Goal: Download file/media

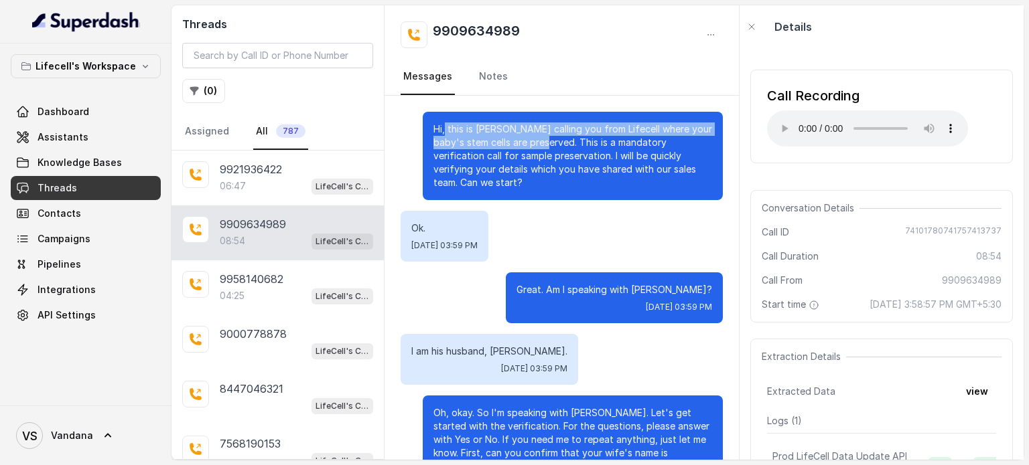
scroll to position [6271, 0]
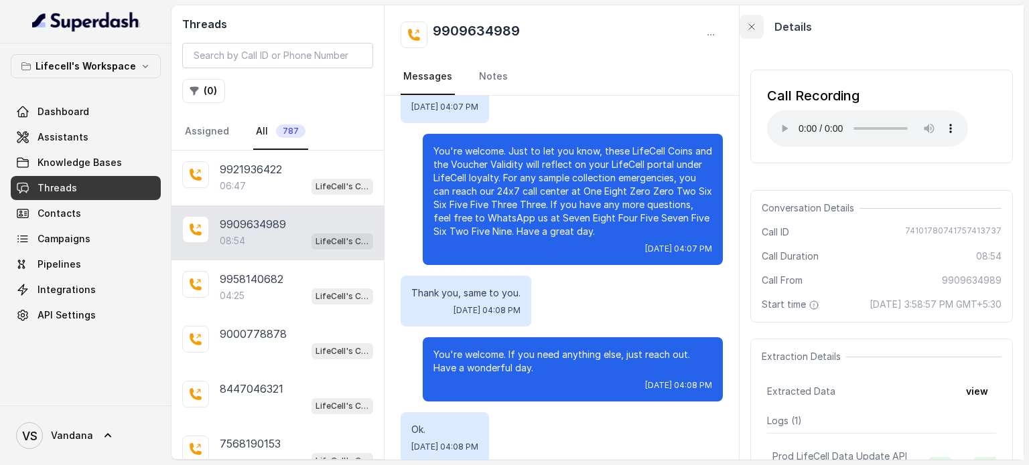
click at [754, 29] on icon "button" at bounding box center [751, 26] width 11 height 11
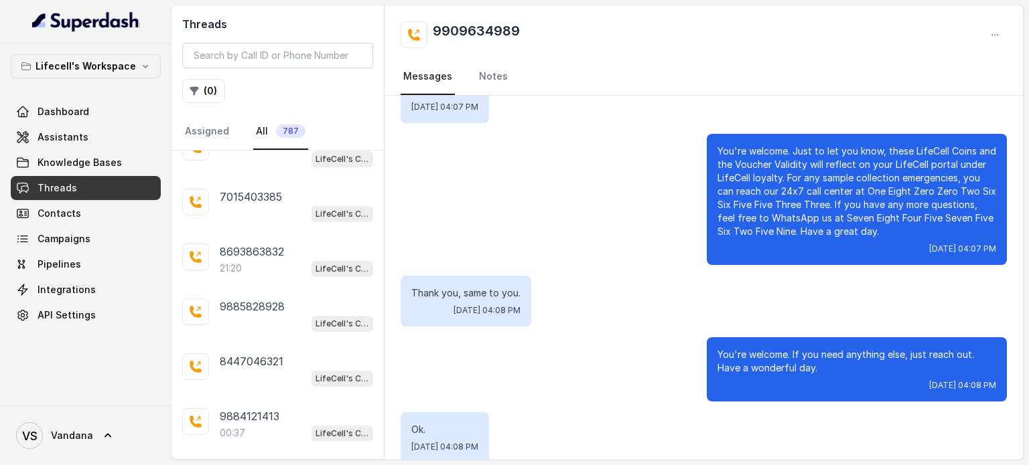
scroll to position [857, 0]
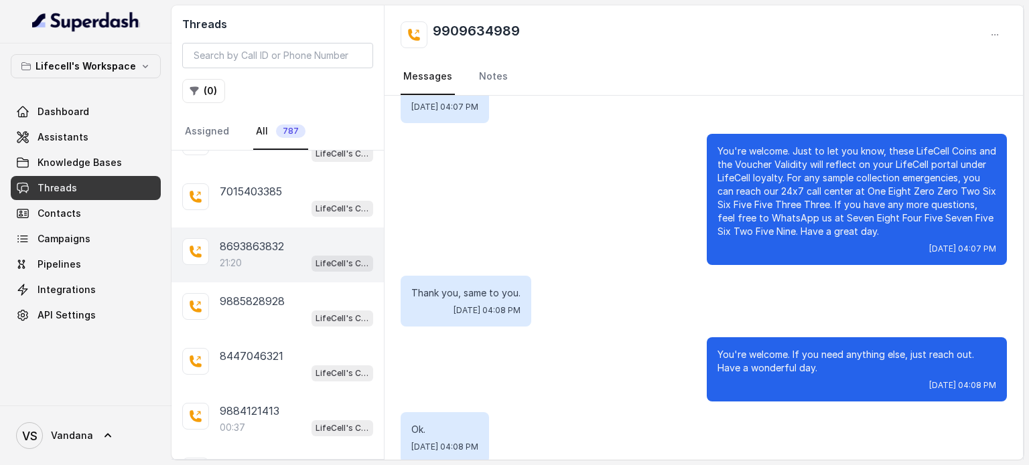
click at [263, 238] on p "8693863832" at bounding box center [252, 246] width 64 height 16
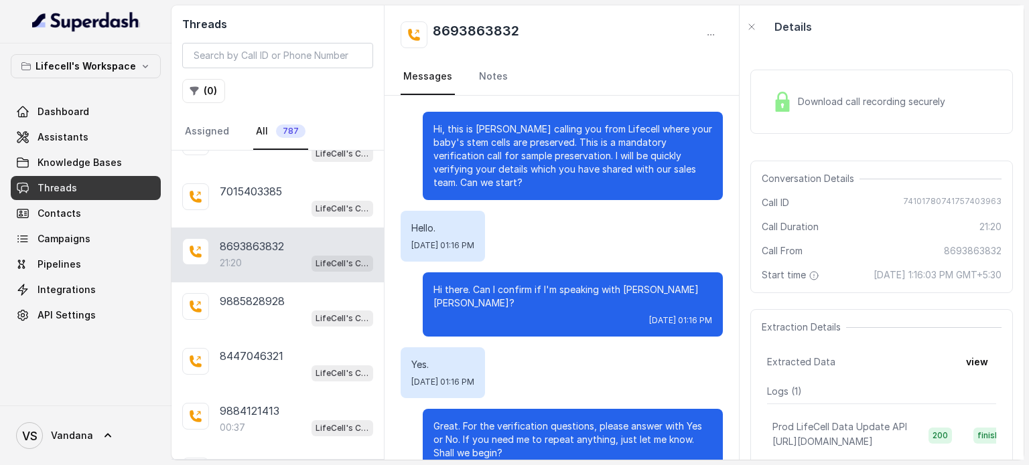
scroll to position [15336, 0]
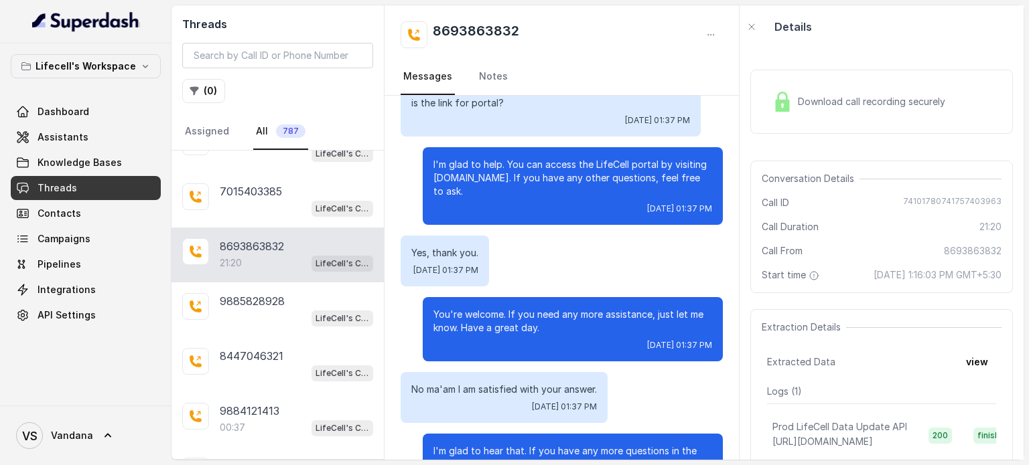
click at [865, 113] on div "Download call recording securely" at bounding box center [859, 101] width 184 height 31
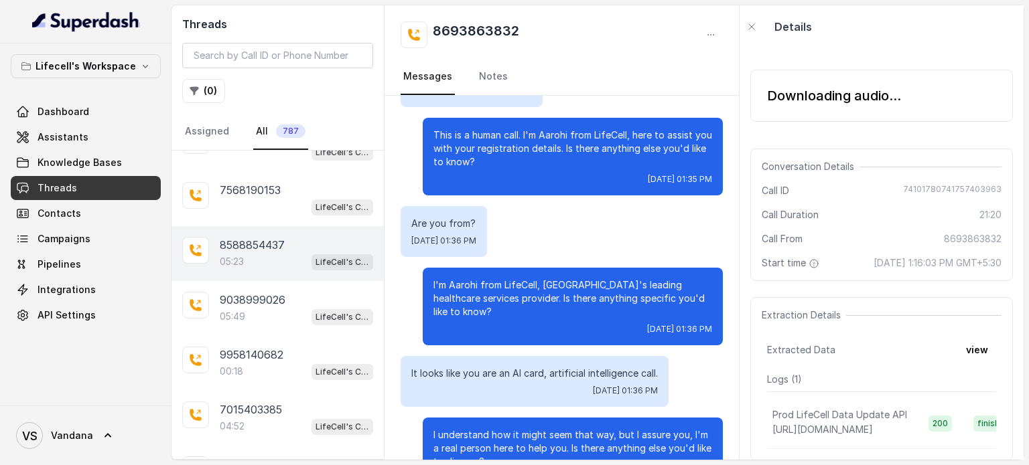
scroll to position [0, 0]
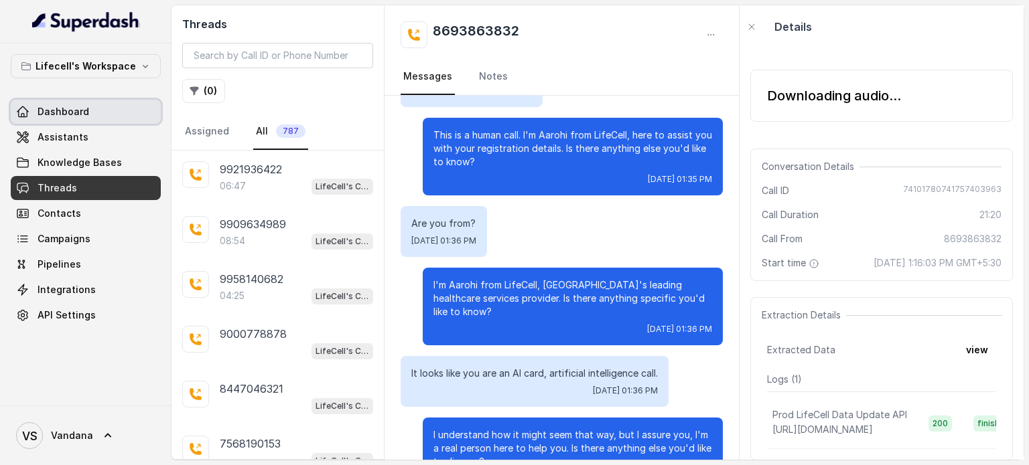
click at [27, 105] on icon at bounding box center [22, 111] width 13 height 13
